Goal: Task Accomplishment & Management: Manage account settings

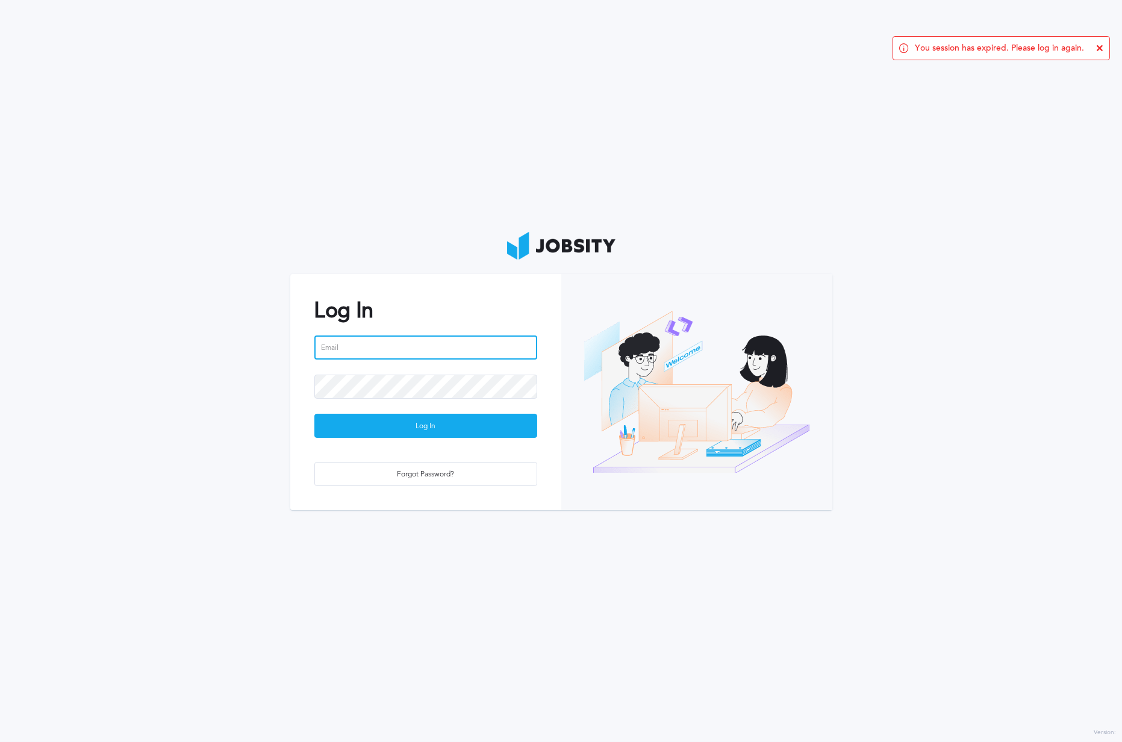
type input "[EMAIL_ADDRESS][PERSON_NAME][DOMAIN_NAME]"
click at [363, 414] on button "Log In" at bounding box center [425, 426] width 223 height 24
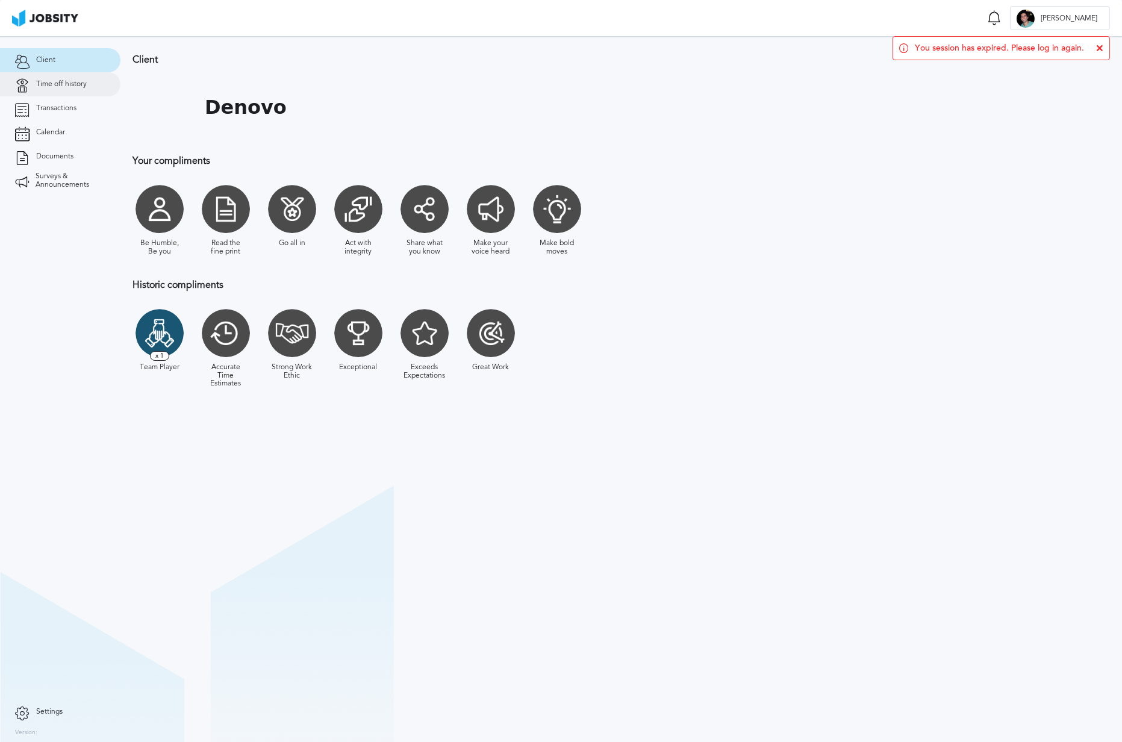
click at [49, 87] on span "Time off history" at bounding box center [61, 84] width 51 height 8
